Goal: Check status

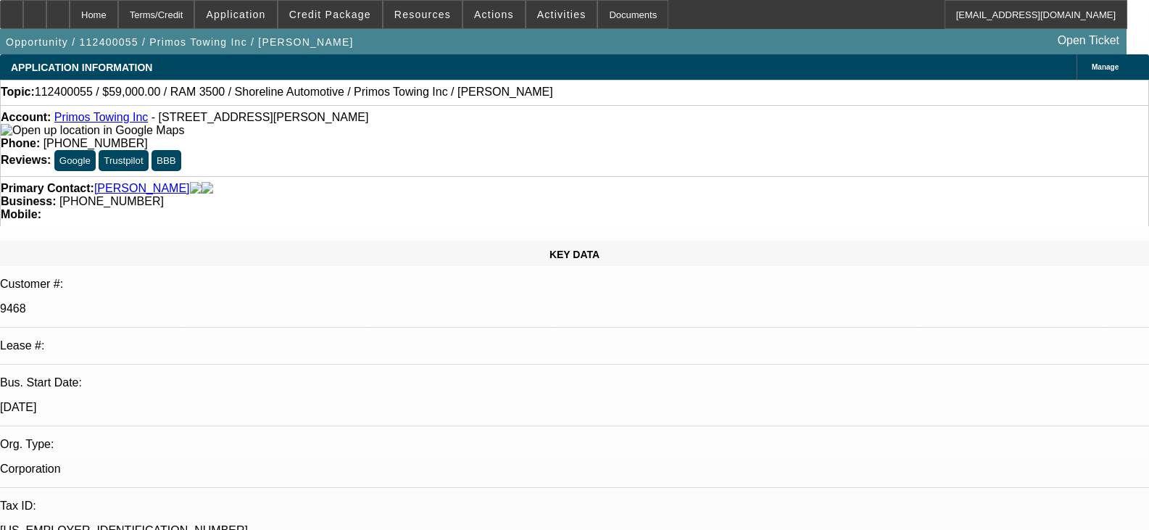
select select "0"
select select "2"
select select "0.1"
select select "4"
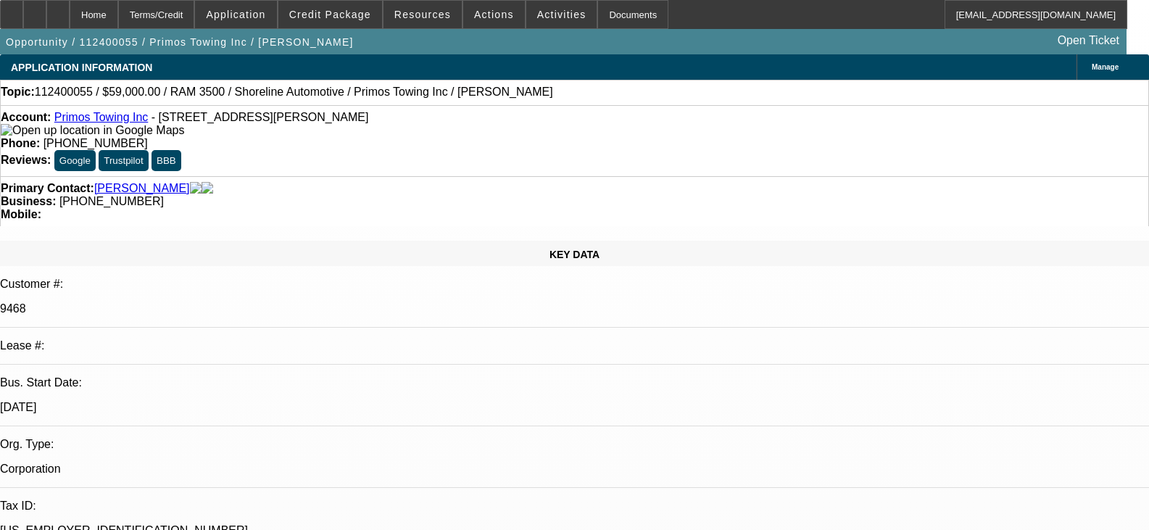
select select "2"
select select "0.1"
select select "4"
select select "0"
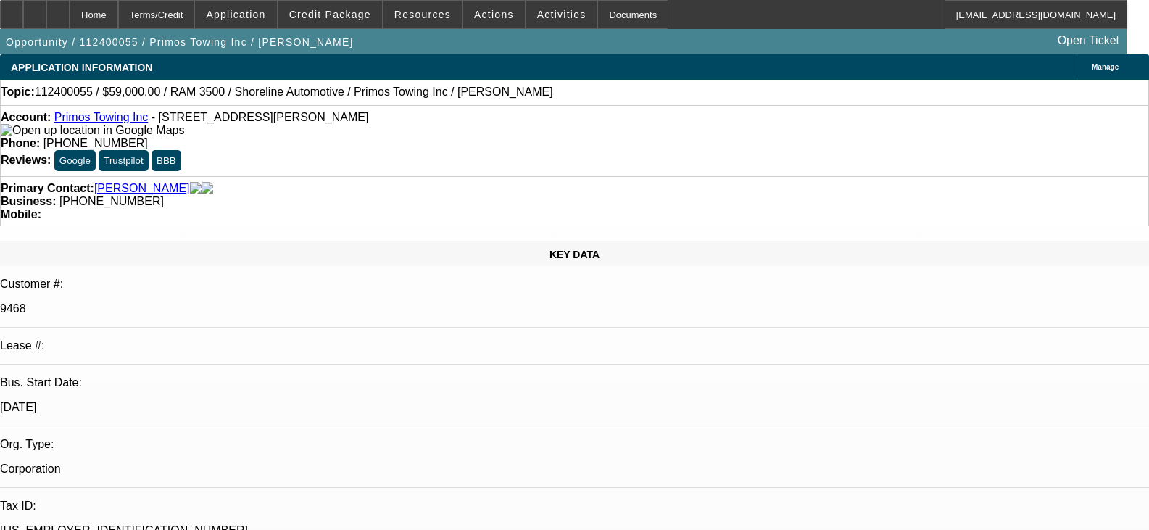
select select "0"
select select "0.1"
select select "4"
click at [133, 119] on link "Primos Towing Inc" at bounding box center [101, 117] width 94 height 12
